Goal: Navigation & Orientation: Find specific page/section

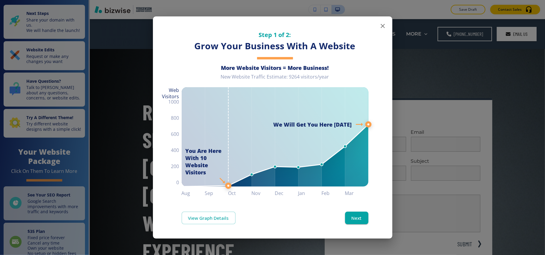
click at [382, 25] on icon "button" at bounding box center [382, 25] width 7 height 7
